Goal: Transaction & Acquisition: Subscribe to service/newsletter

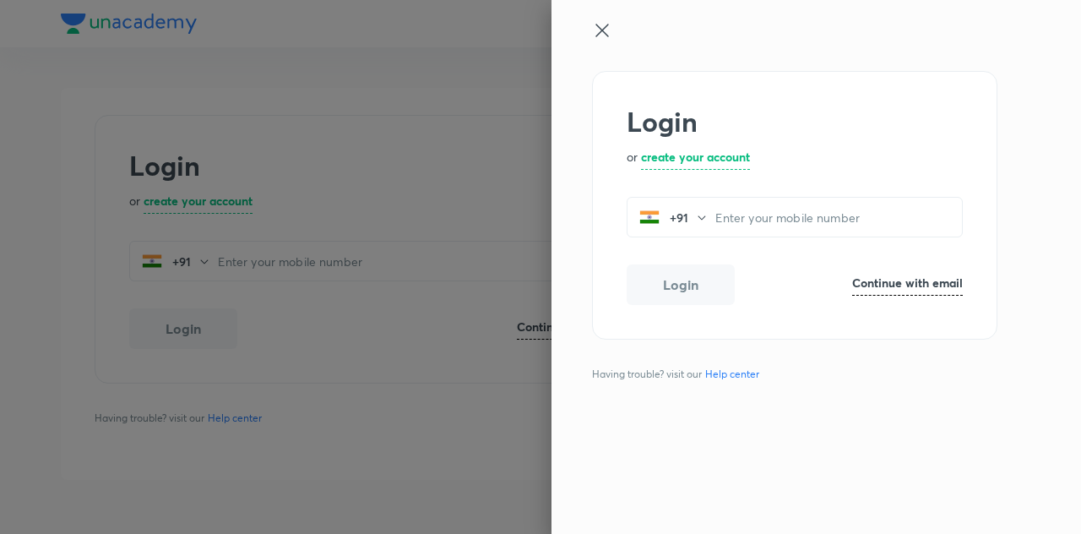
click at [763, 209] on input "tel" at bounding box center [838, 217] width 247 height 35
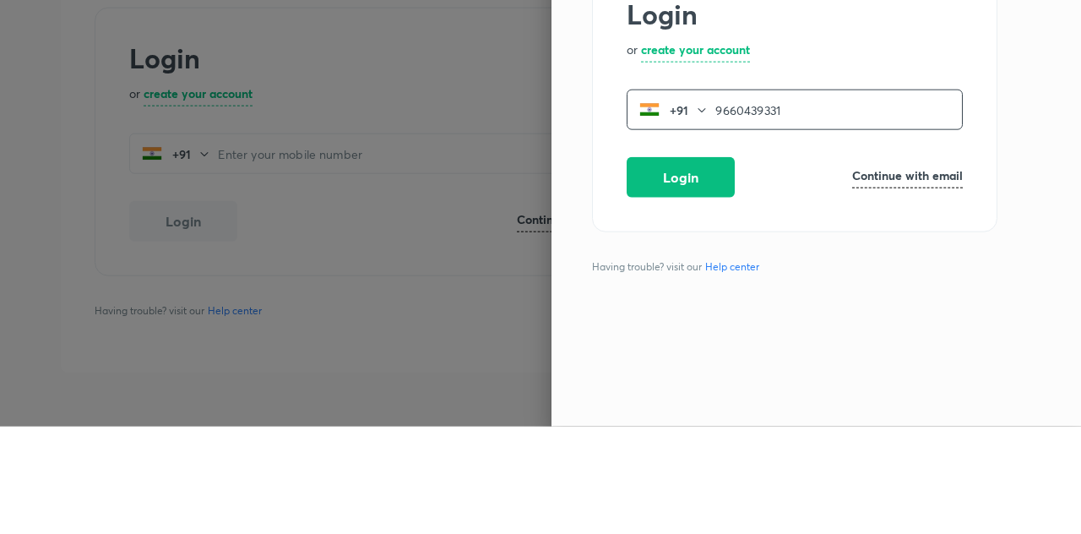
type input "9660439331"
click at [651, 283] on button "Login" at bounding box center [681, 284] width 108 height 41
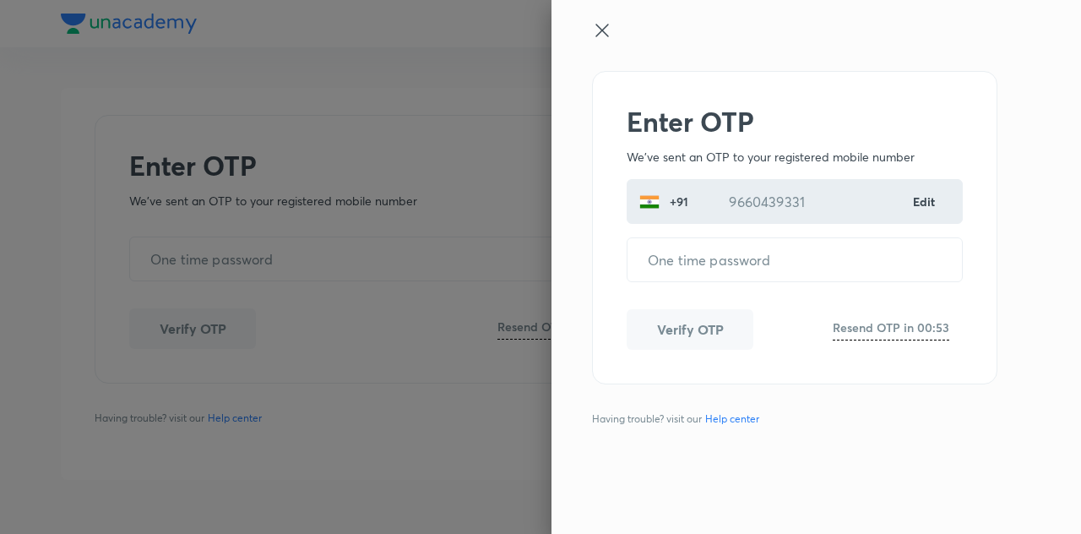
click at [691, 253] on input "tel" at bounding box center [795, 259] width 334 height 43
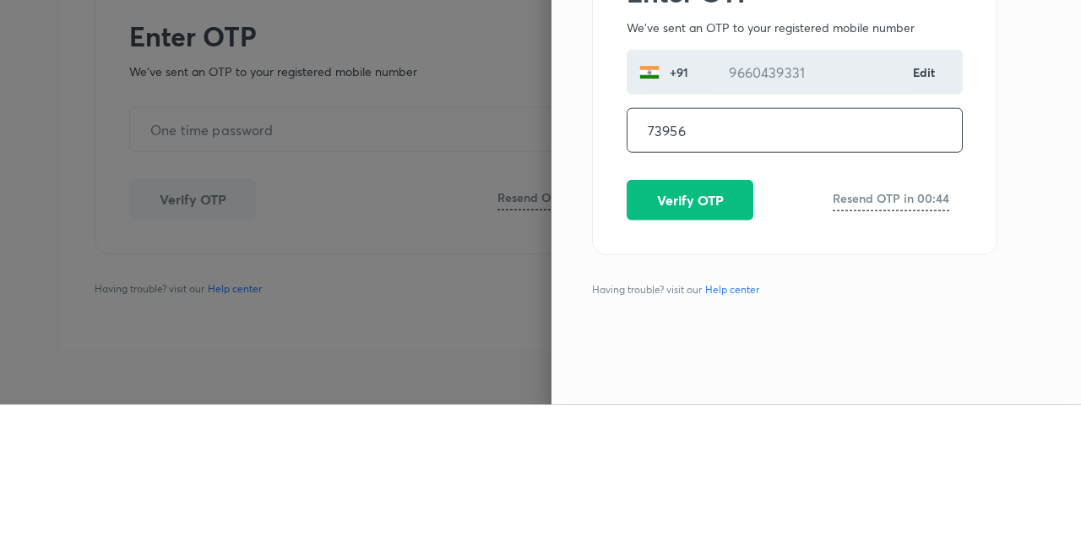
type input "739568"
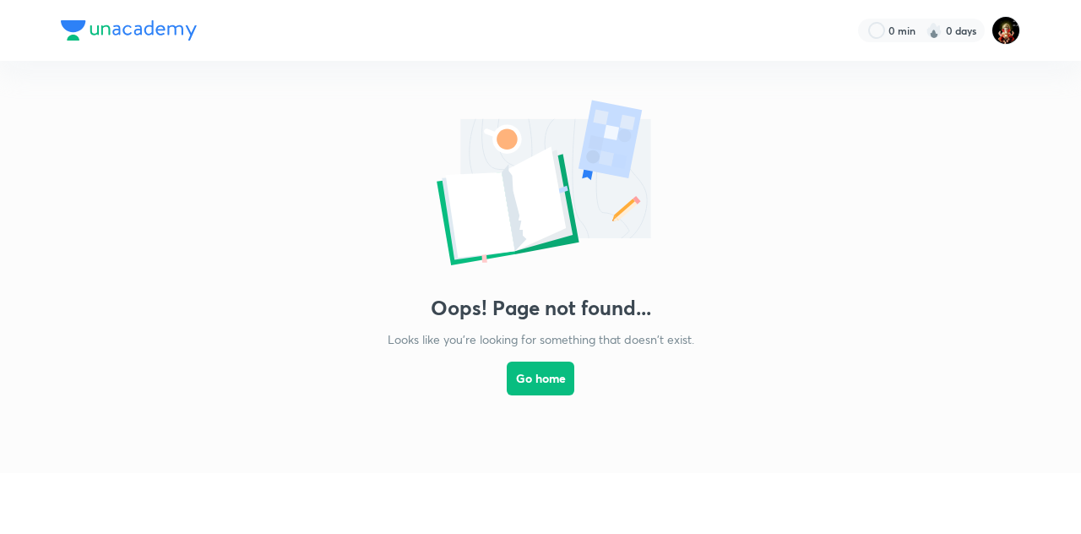
click at [552, 375] on button "Go home" at bounding box center [541, 378] width 68 height 34
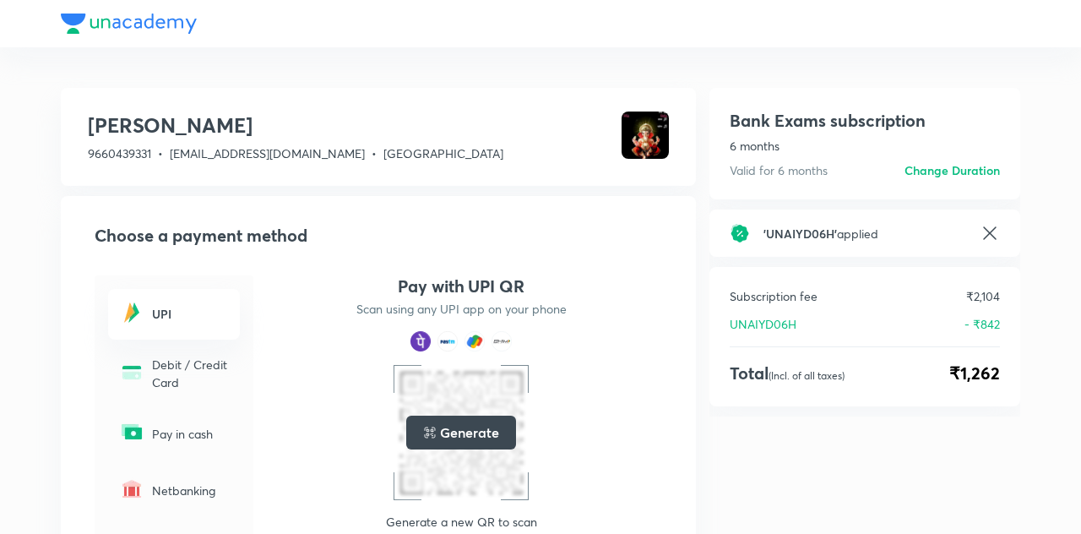
click at [184, 381] on p "Debit / Credit Card" at bounding box center [191, 373] width 78 height 35
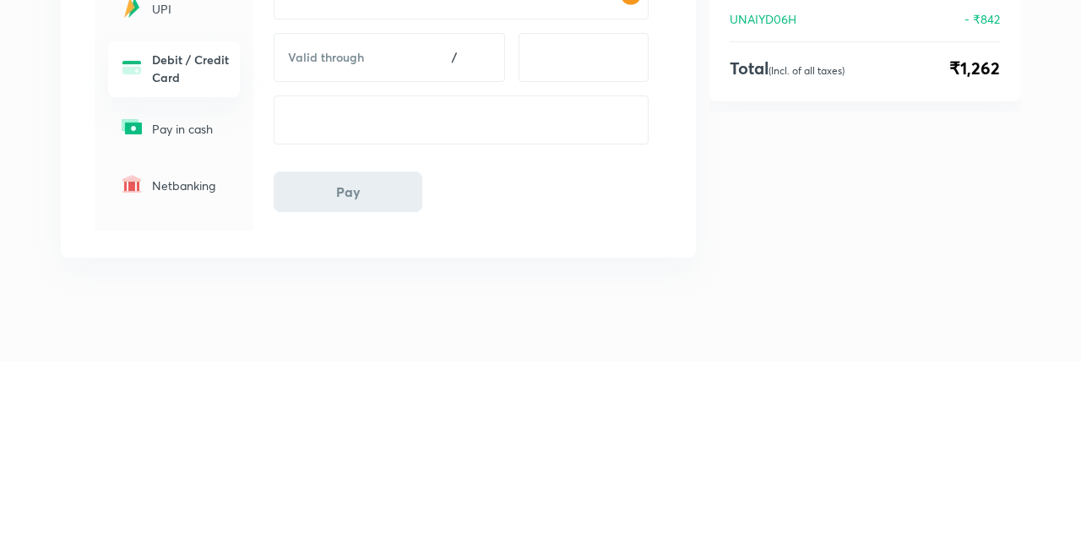
scroll to position [132, 0]
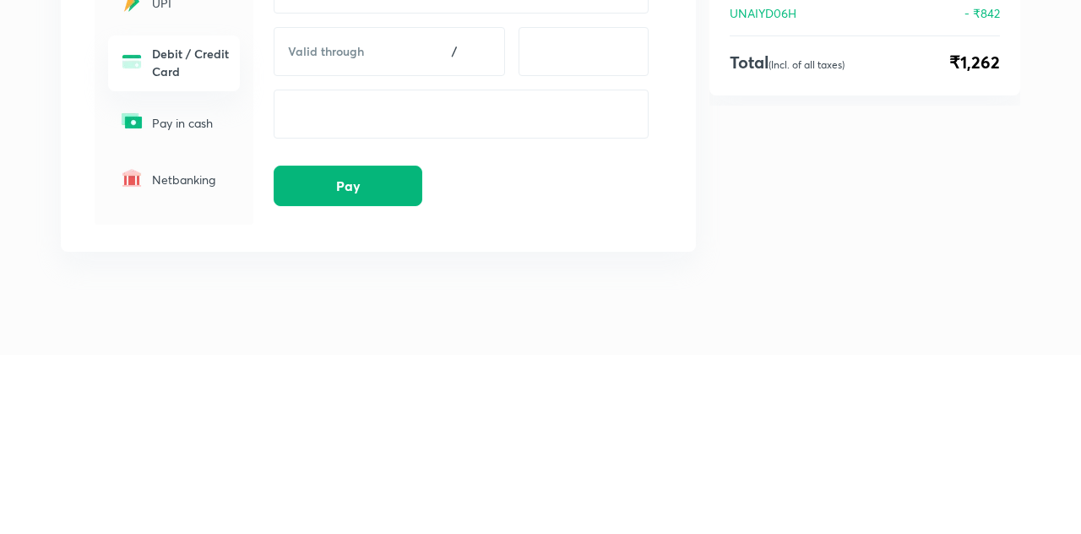
click at [344, 361] on span "Pay" at bounding box center [348, 364] width 24 height 17
